Goal: Browse casually: Explore the website without a specific task or goal

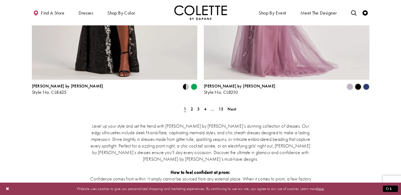
scroll to position [992, 0]
click at [191, 106] on span "2" at bounding box center [192, 109] width 2 height 6
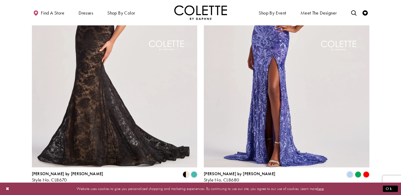
scroll to position [903, 0]
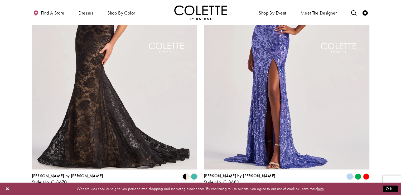
click at [198, 194] on span "3" at bounding box center [198, 198] width 2 height 6
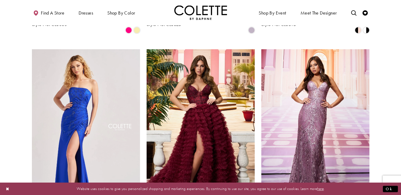
scroll to position [588, 0]
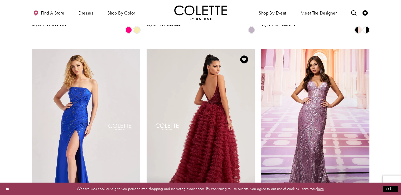
click at [195, 122] on img "Visit Colette by Daphne Style No. CL8330 Page" at bounding box center [201, 127] width 108 height 157
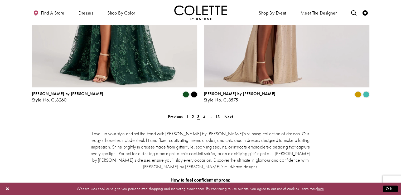
scroll to position [985, 0]
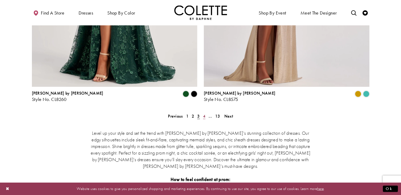
click at [202, 112] on link "4" at bounding box center [204, 116] width 6 height 8
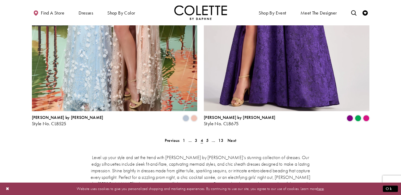
scroll to position [997, 0]
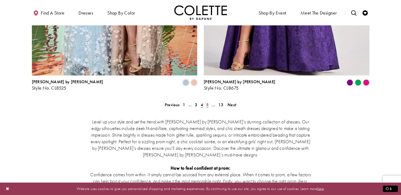
click at [208, 102] on span "5" at bounding box center [207, 105] width 2 height 6
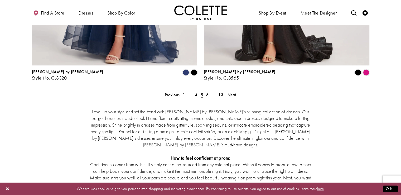
scroll to position [955, 0]
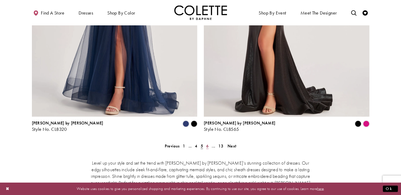
click at [206, 143] on span "6" at bounding box center [207, 146] width 2 height 6
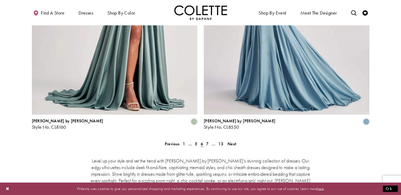
scroll to position [960, 0]
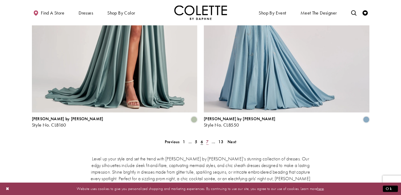
click at [208, 138] on span "7" at bounding box center [207, 141] width 2 height 6
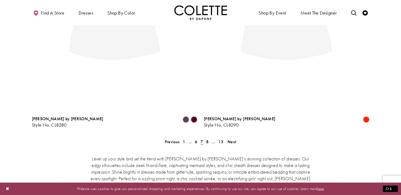
scroll to position [28, 0]
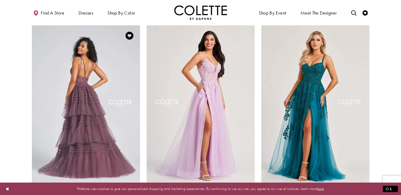
click at [99, 138] on img "Visit Colette by Daphne Style No. CL12281 Page" at bounding box center [86, 103] width 108 height 157
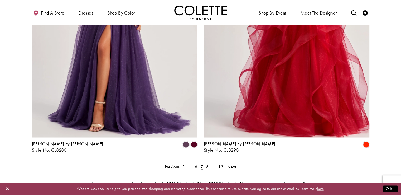
scroll to position [939, 0]
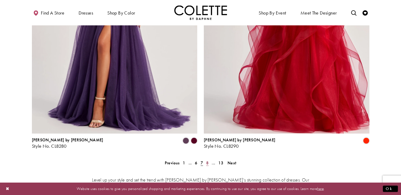
click at [207, 160] on span "8" at bounding box center [207, 163] width 2 height 6
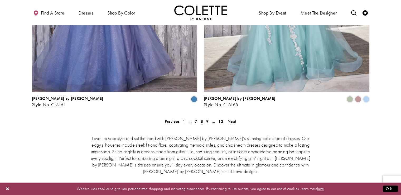
scroll to position [981, 0]
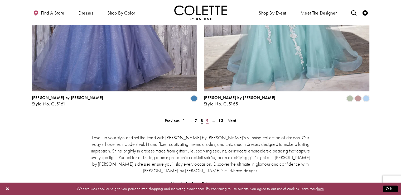
click at [208, 117] on span "9" at bounding box center [207, 120] width 2 height 6
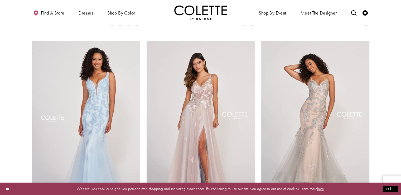
scroll to position [596, 0]
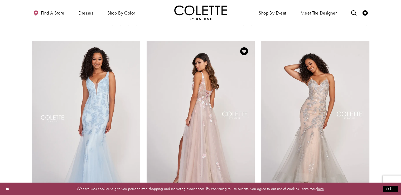
click at [199, 90] on img "Visit Colette by Daphne Style No. CL2003 Page" at bounding box center [201, 119] width 108 height 157
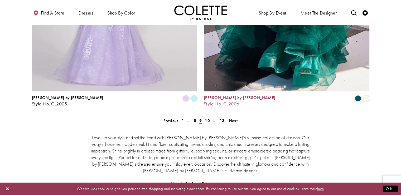
scroll to position [982, 0]
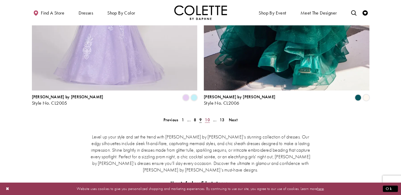
click at [209, 117] on span "10" at bounding box center [207, 120] width 5 height 6
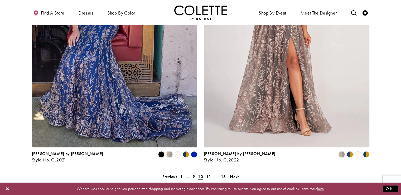
scroll to position [957, 0]
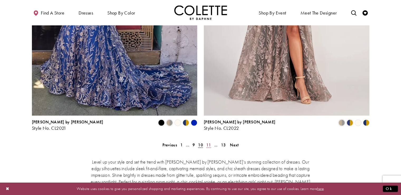
click at [209, 142] on span "11" at bounding box center [208, 145] width 5 height 6
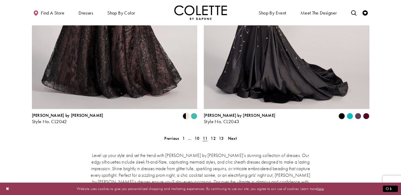
scroll to position [963, 0]
click at [212, 135] on span "12" at bounding box center [213, 138] width 5 height 6
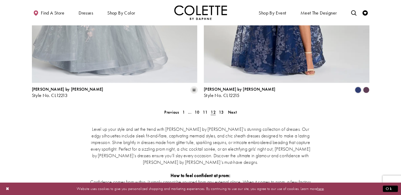
scroll to position [990, 0]
click at [221, 109] on span "13" at bounding box center [221, 112] width 5 height 6
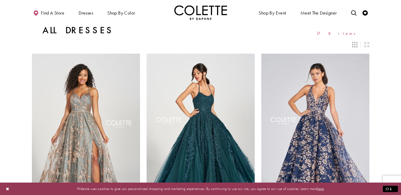
scroll to position [990, 0]
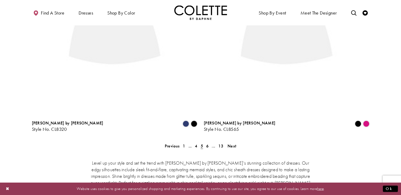
scroll to position [28, 0]
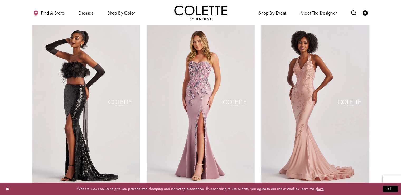
scroll to position [985, 0]
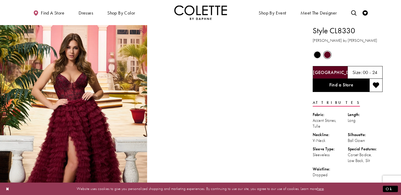
click at [99, 92] on img "Full size Style CL8330 Colette by Daphne #0 default Bordeaux frontface vertical…" at bounding box center [73, 135] width 147 height 221
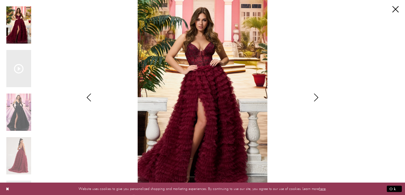
click at [317, 98] on icon "Style CL8330 Colette by Daphne Views dialog" at bounding box center [316, 97] width 13 height 8
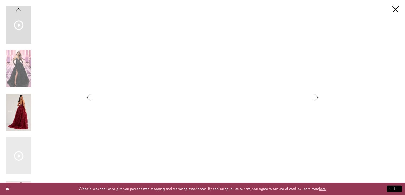
click at [25, 105] on img "Scroll List" at bounding box center [18, 111] width 25 height 37
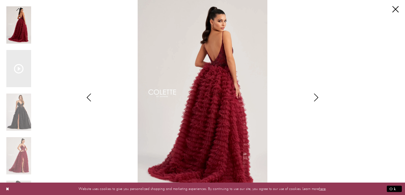
click at [317, 97] on icon "Style CL8330 Colette by Daphne Views dialog" at bounding box center [316, 97] width 13 height 8
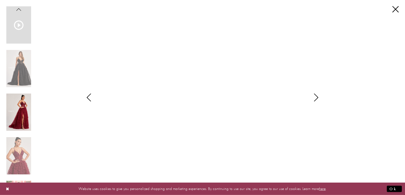
click at [19, 112] on img "Scroll List" at bounding box center [18, 111] width 25 height 37
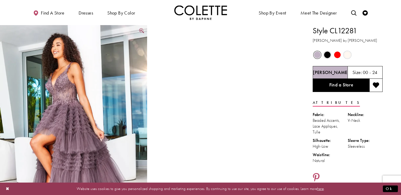
click at [90, 95] on img "Full size Style CL12281 Colette by Daphne #0 default Heather picture" at bounding box center [73, 135] width 147 height 221
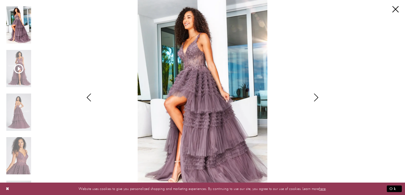
click at [314, 95] on icon "Style CL12281 Colette by Daphne Views dialog" at bounding box center [316, 97] width 13 height 8
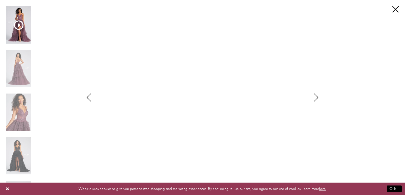
click at [314, 95] on icon "Style CL12281 Colette by Daphne Views dialog" at bounding box center [316, 97] width 13 height 8
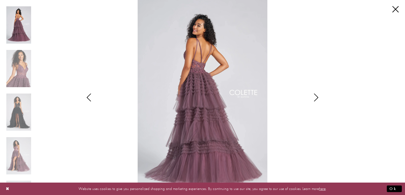
click at [314, 95] on icon "Style CL12281 Colette by Daphne Views dialog" at bounding box center [316, 97] width 13 height 8
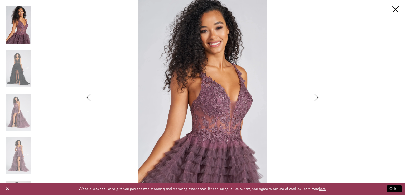
click at [314, 95] on icon "Style CL12281 Colette by Daphne Views dialog" at bounding box center [316, 97] width 13 height 8
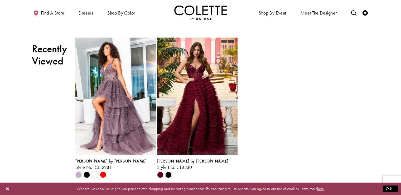
scroll to position [679, 0]
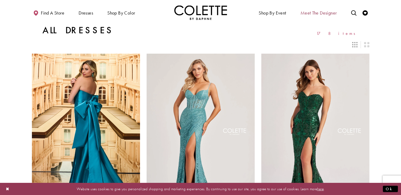
click at [304, 12] on span "Meet the designer" at bounding box center [319, 12] width 36 height 5
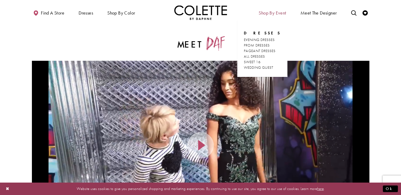
click at [284, 15] on span "Shop By Event" at bounding box center [272, 12] width 27 height 5
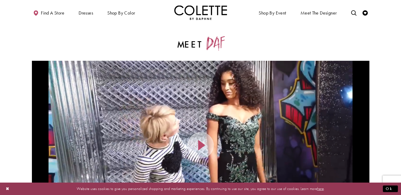
click at [204, 12] on img "Visit Home Page" at bounding box center [200, 12] width 53 height 15
